Goal: Register for event/course: Sign up to attend an event or enroll in a course

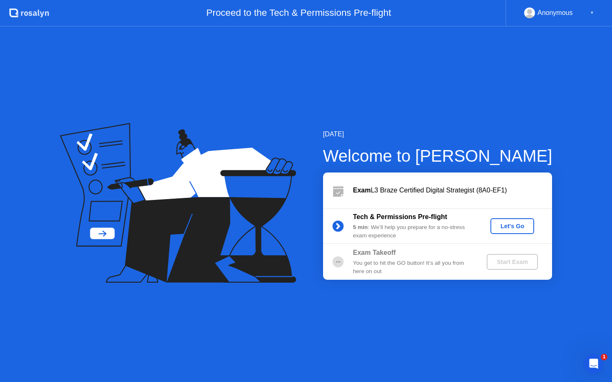
click at [334, 225] on circle at bounding box center [337, 225] width 11 height 11
drag, startPoint x: 339, startPoint y: 227, endPoint x: 490, endPoint y: 232, distance: 151.9
click at [339, 227] on icon at bounding box center [337, 226] width 17 height 17
click at [512, 228] on div "Let's Go" at bounding box center [511, 226] width 37 height 7
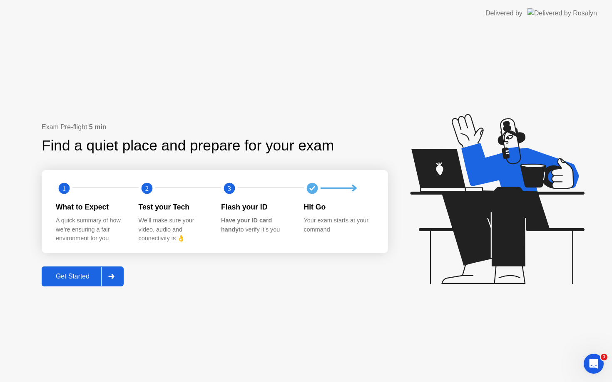
click at [67, 279] on div "Get Started" at bounding box center [72, 276] width 57 height 7
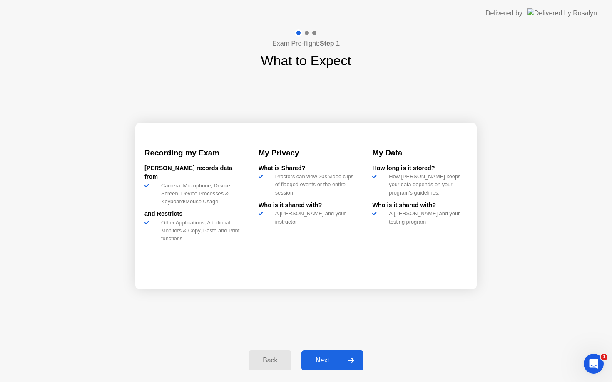
click at [319, 359] on div "Next" at bounding box center [322, 360] width 37 height 7
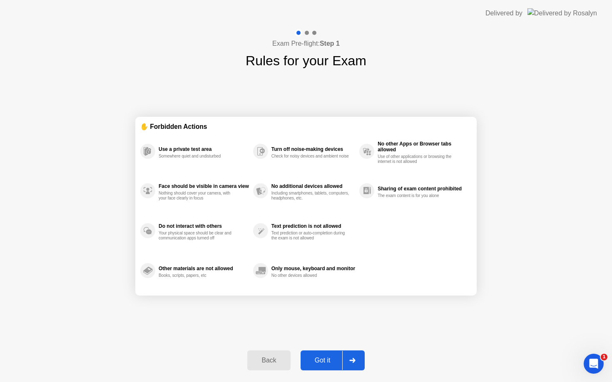
click at [322, 362] on div "Got it" at bounding box center [322, 360] width 39 height 7
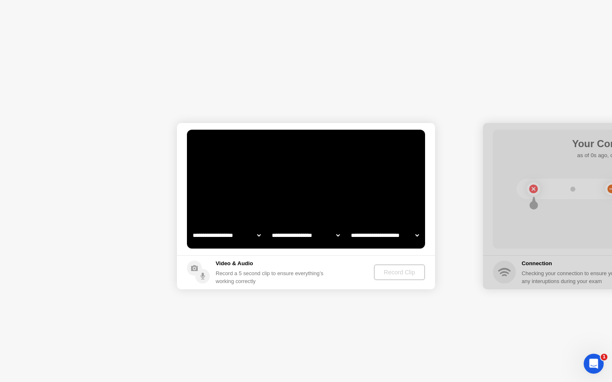
select select "**********"
select select "*******"
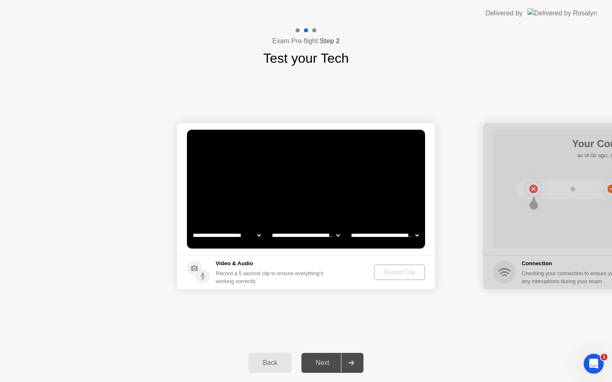
click at [260, 235] on select "**********" at bounding box center [226, 235] width 71 height 17
select select "**********"
click at [297, 237] on select "**********" at bounding box center [305, 235] width 71 height 17
click at [388, 273] on div "Record Clip" at bounding box center [399, 272] width 45 height 7
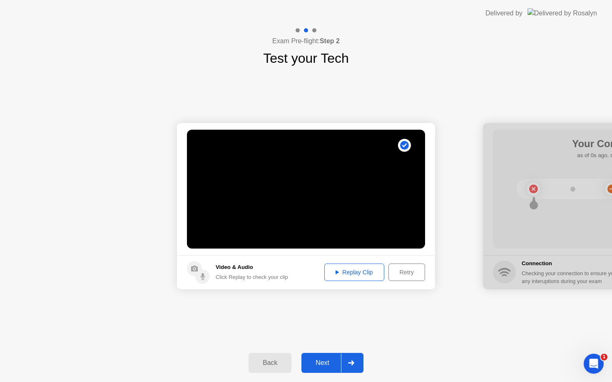
click at [311, 364] on div "Next" at bounding box center [322, 362] width 37 height 7
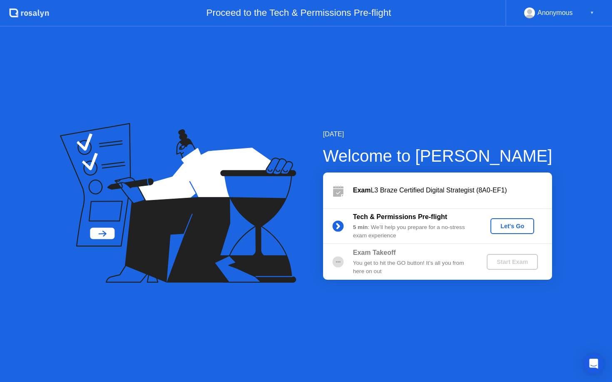
click at [515, 225] on div "Let's Go" at bounding box center [511, 226] width 37 height 7
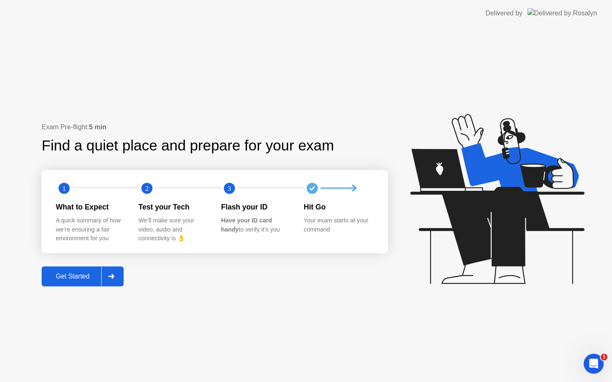
click at [76, 276] on div "Get Started" at bounding box center [72, 276] width 57 height 7
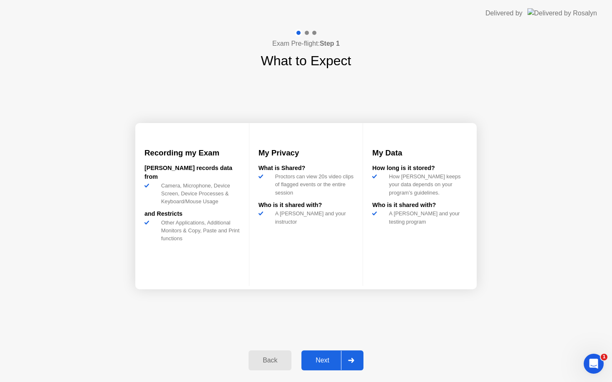
click at [319, 362] on div "Next" at bounding box center [322, 360] width 37 height 7
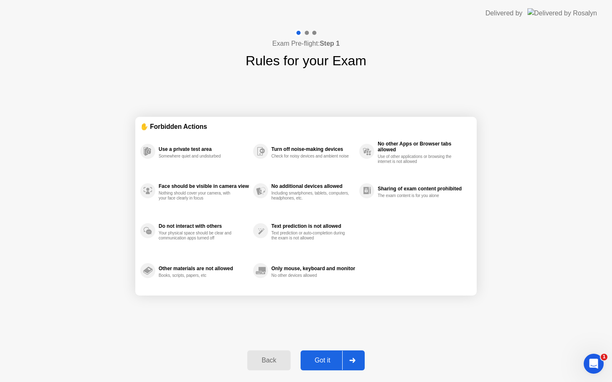
click at [319, 361] on div "Got it" at bounding box center [322, 360] width 39 height 7
select select "Available cameras"
select select "Available speakers"
select select "Available microphones"
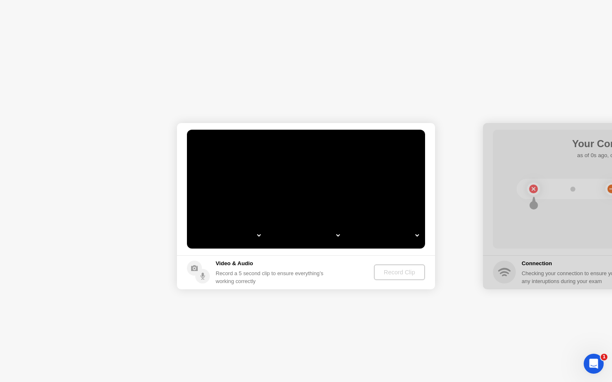
select select "**********"
select select "*******"
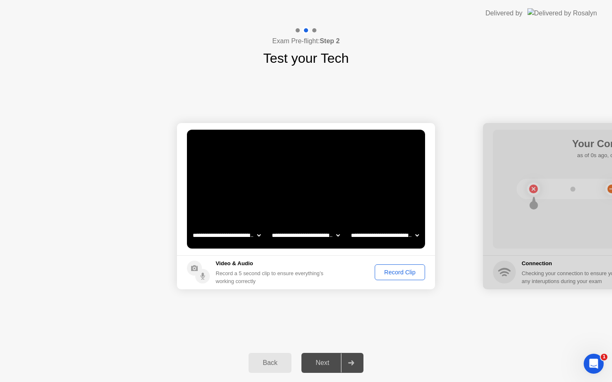
click at [409, 274] on div "Record Clip" at bounding box center [399, 272] width 45 height 7
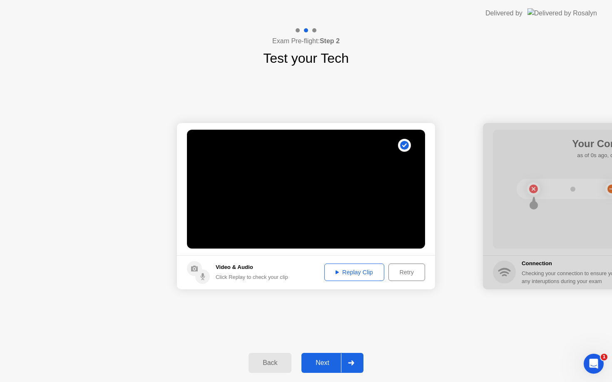
click at [326, 363] on div "Next" at bounding box center [322, 362] width 37 height 7
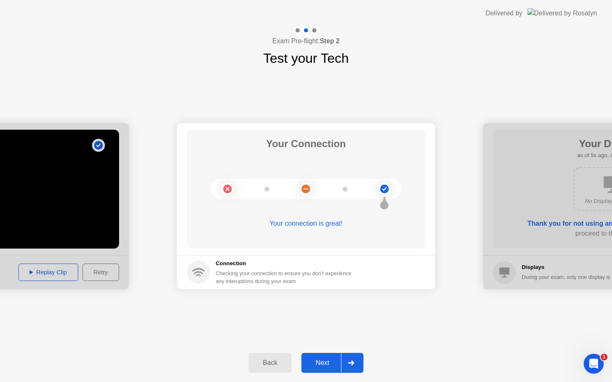
click at [318, 361] on div "Next" at bounding box center [322, 362] width 37 height 7
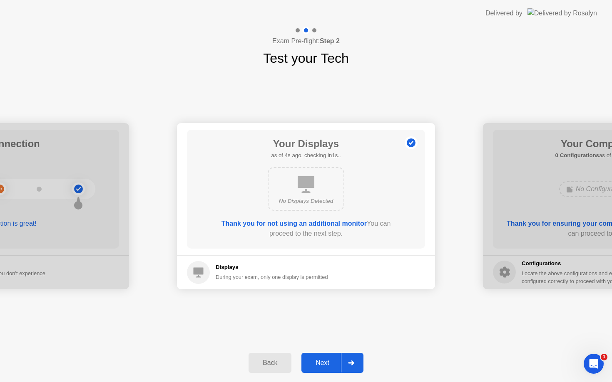
click at [321, 364] on div "Next" at bounding box center [322, 362] width 37 height 7
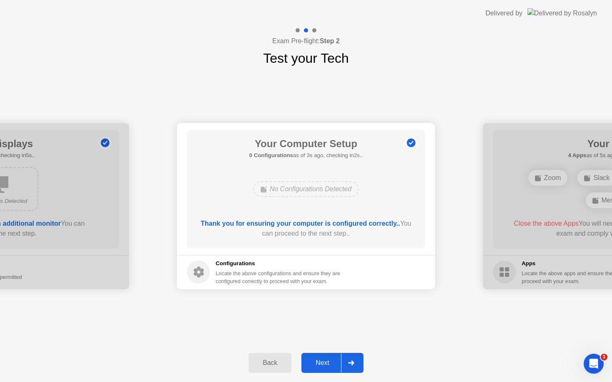
click at [321, 363] on div "Next" at bounding box center [322, 362] width 37 height 7
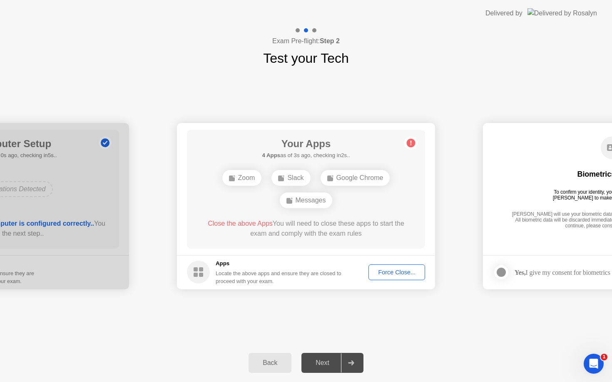
click at [389, 273] on div "Force Close..." at bounding box center [396, 272] width 51 height 7
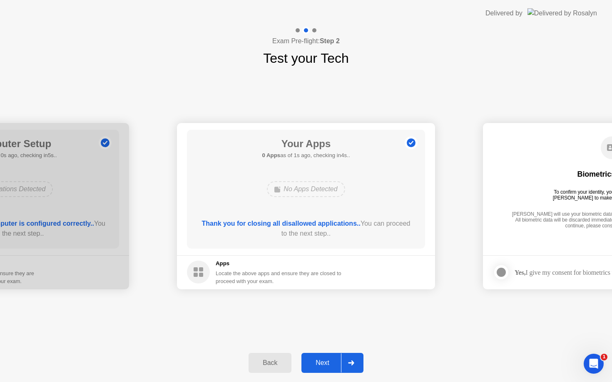
click at [319, 362] on div "Next" at bounding box center [322, 362] width 37 height 7
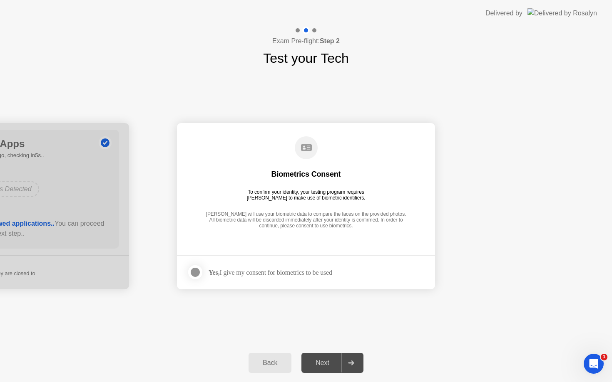
click at [240, 274] on div "Yes, I give my consent for biometrics to be used" at bounding box center [270, 273] width 124 height 8
click at [196, 272] on div at bounding box center [195, 272] width 10 height 10
click at [325, 366] on div "Next" at bounding box center [322, 362] width 37 height 7
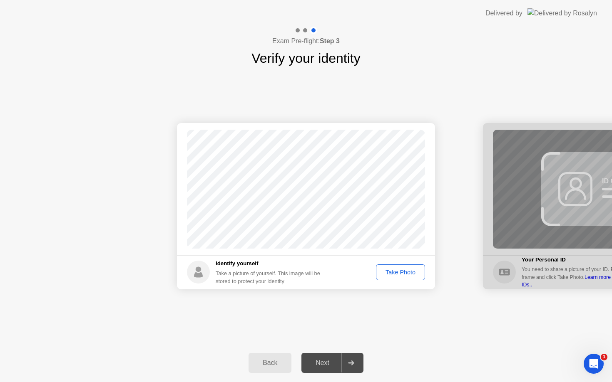
click at [393, 270] on div "Take Photo" at bounding box center [400, 272] width 43 height 7
click at [325, 363] on div "Next" at bounding box center [322, 362] width 37 height 7
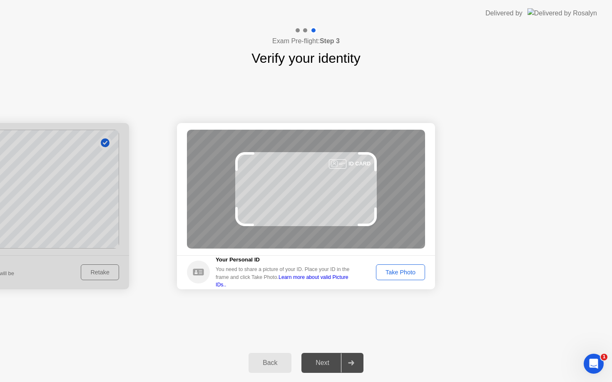
click at [402, 270] on div "Take Photo" at bounding box center [400, 272] width 43 height 7
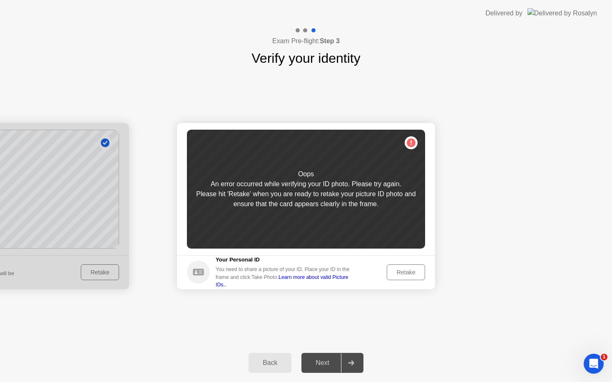
click at [397, 276] on div "Retake" at bounding box center [405, 272] width 32 height 7
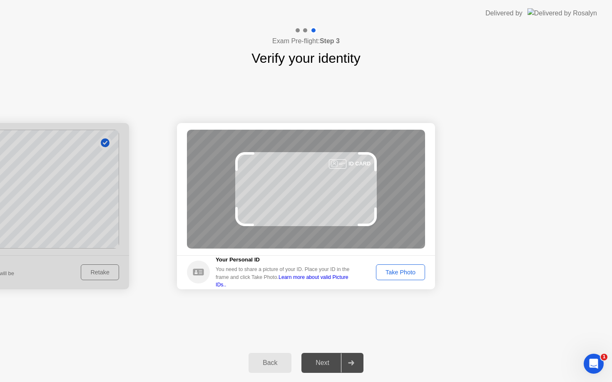
click at [399, 270] on div "Take Photo" at bounding box center [400, 272] width 43 height 7
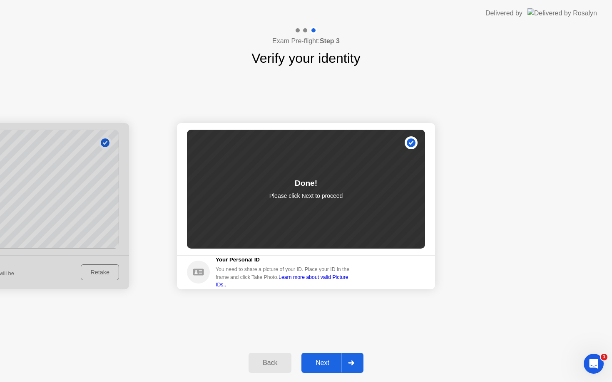
click at [322, 364] on div "Next" at bounding box center [322, 362] width 37 height 7
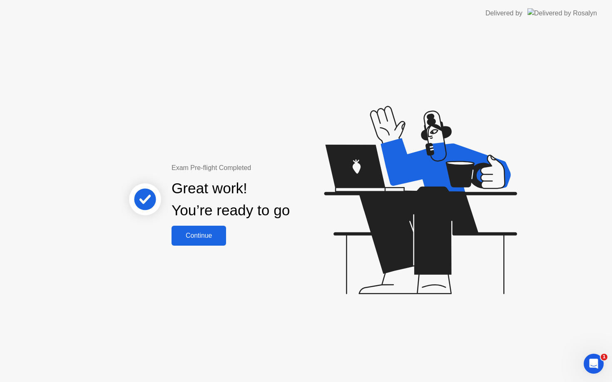
click at [201, 237] on div "Continue" at bounding box center [199, 235] width 50 height 7
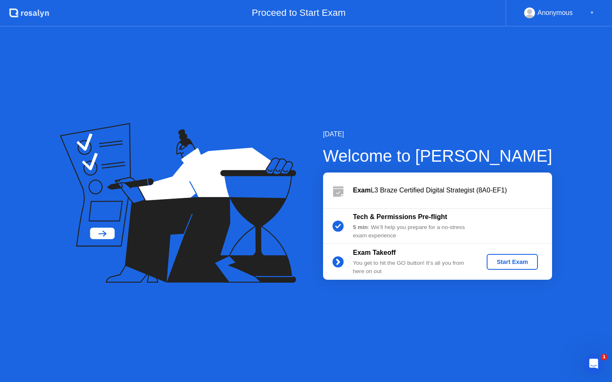
click at [502, 263] on div "Start Exam" at bounding box center [512, 262] width 45 height 7
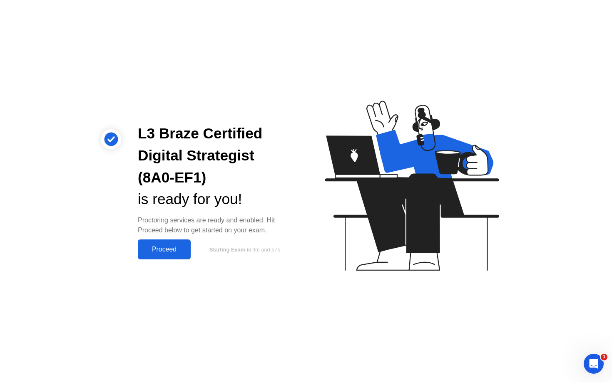
click at [166, 250] on div "Proceed" at bounding box center [164, 249] width 48 height 7
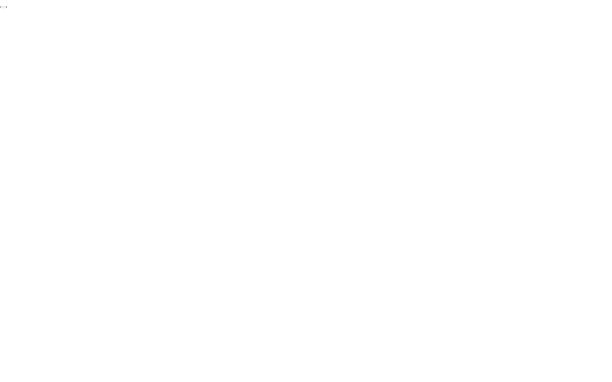
click div "End Proctoring Session"
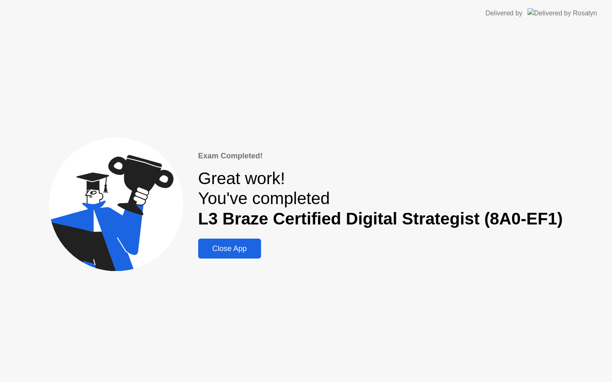
click at [231, 252] on div "Close App" at bounding box center [230, 249] width 58 height 9
